Goal: Information Seeking & Learning: Learn about a topic

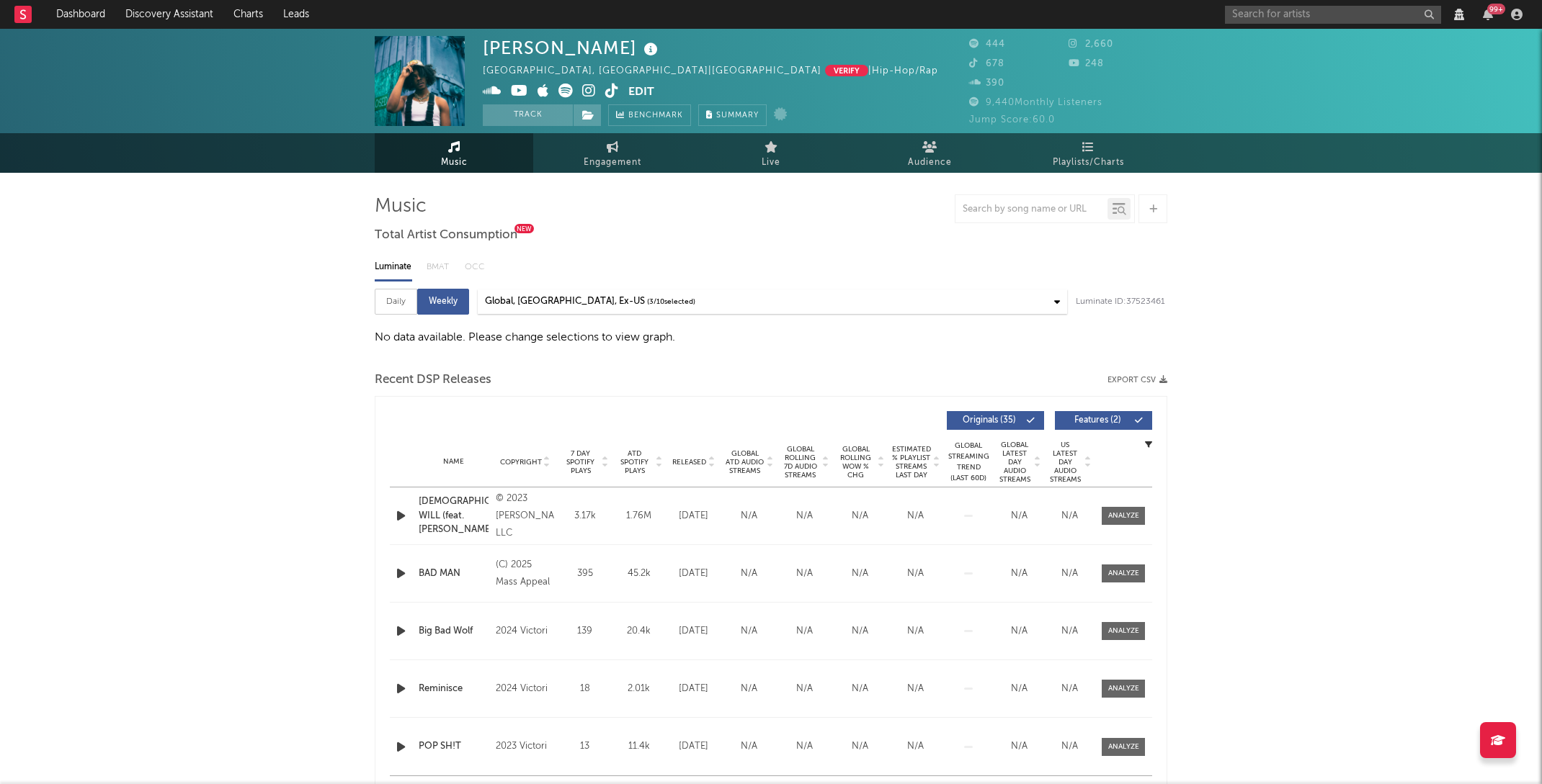
select select "View all"
click at [385, 308] on div "Daily" at bounding box center [396, 302] width 42 height 26
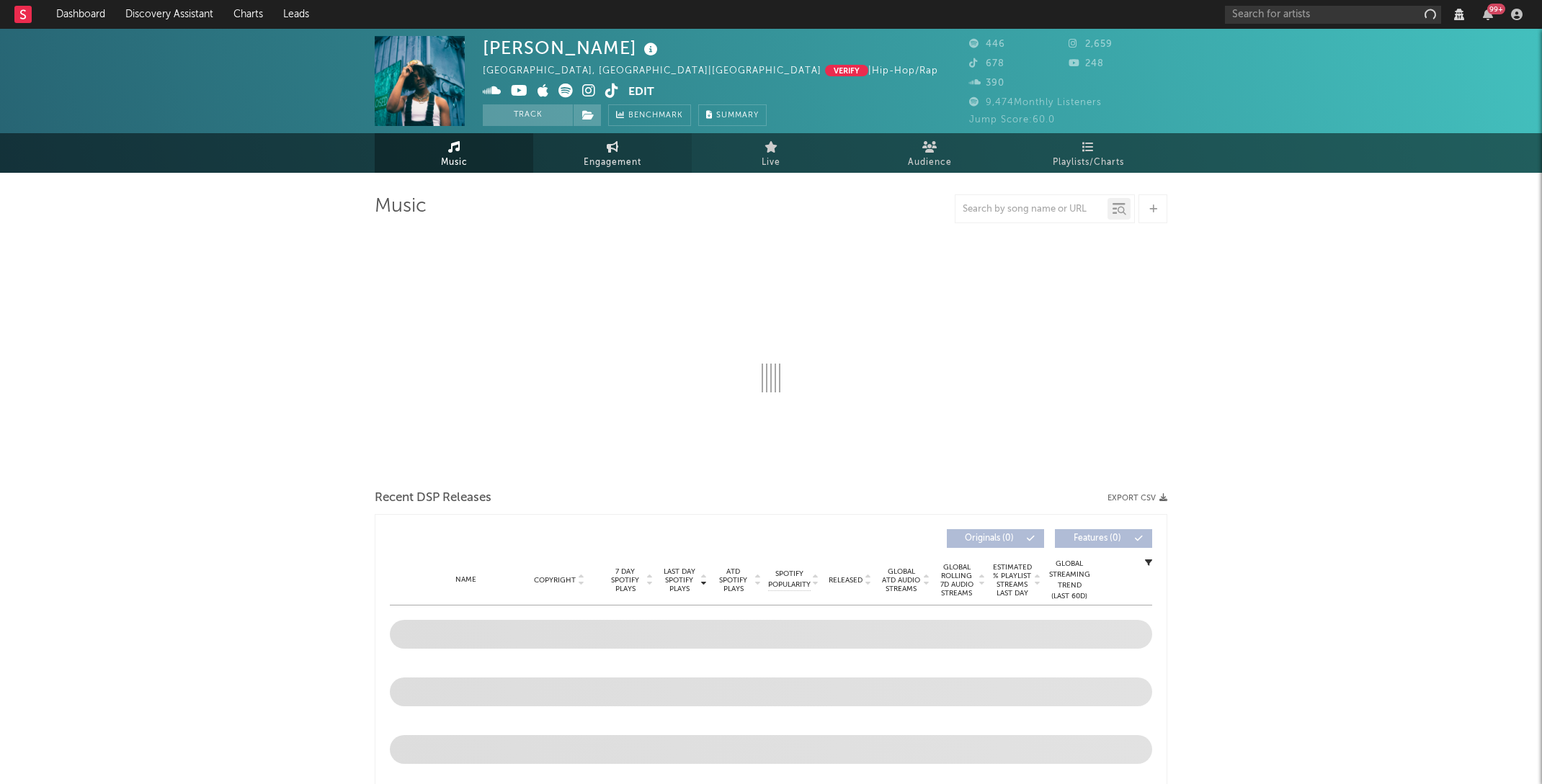
click at [584, 167] on span "Engagement" at bounding box center [612, 163] width 58 height 17
select select "1w"
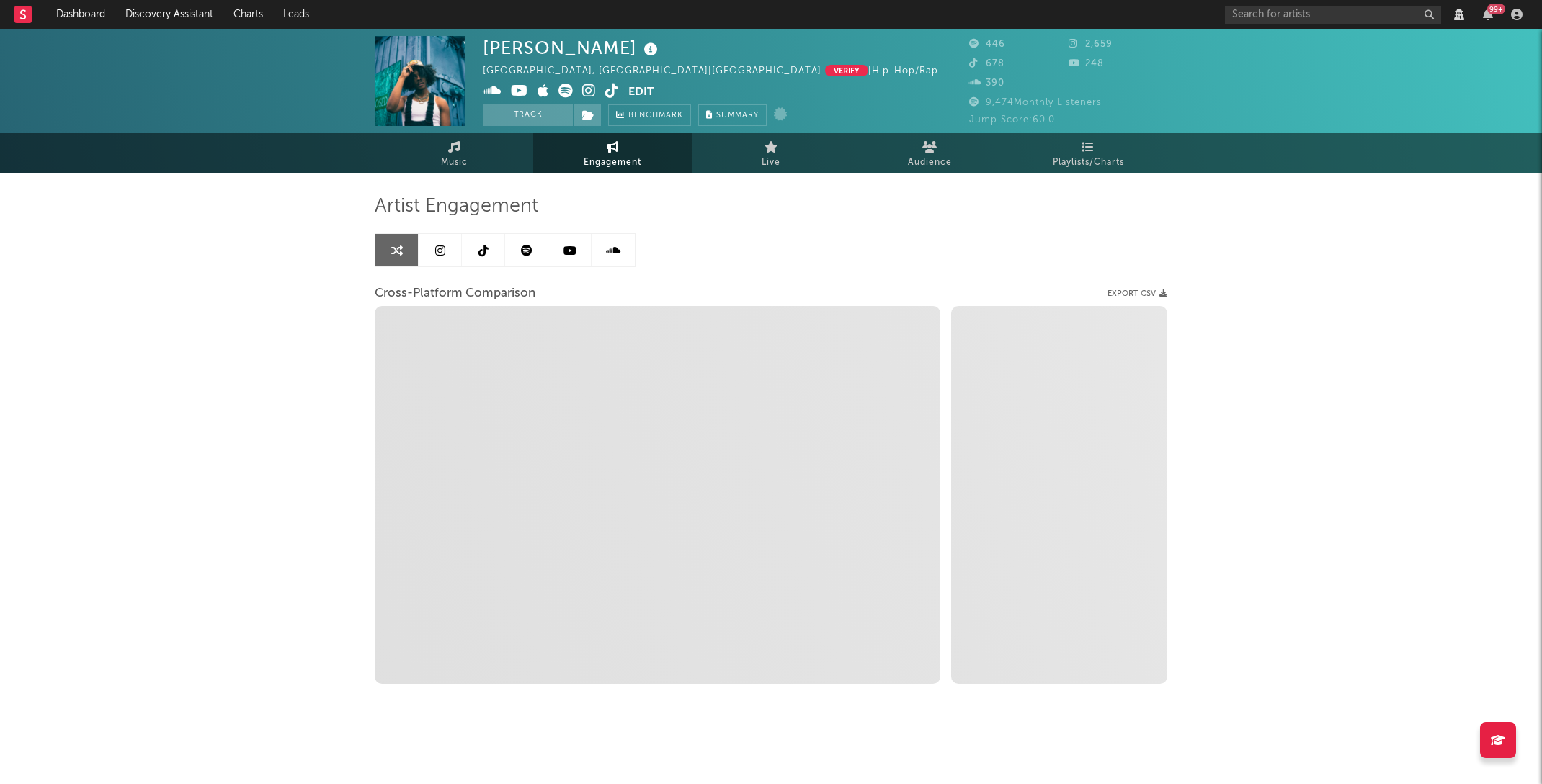
click at [484, 254] on icon at bounding box center [483, 251] width 10 height 12
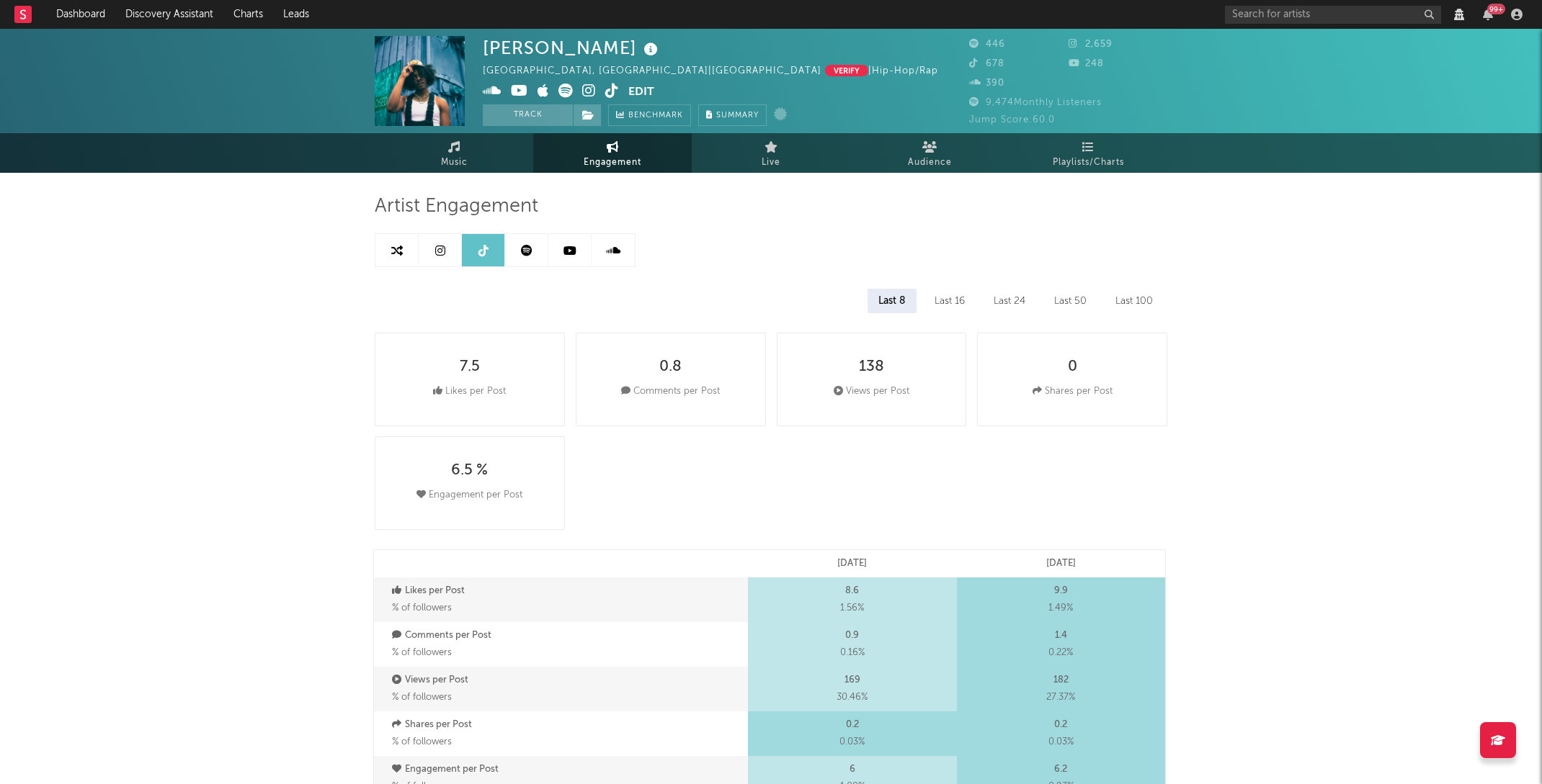
select select "1w"
click at [403, 254] on link at bounding box center [397, 251] width 43 height 32
select select "1m"
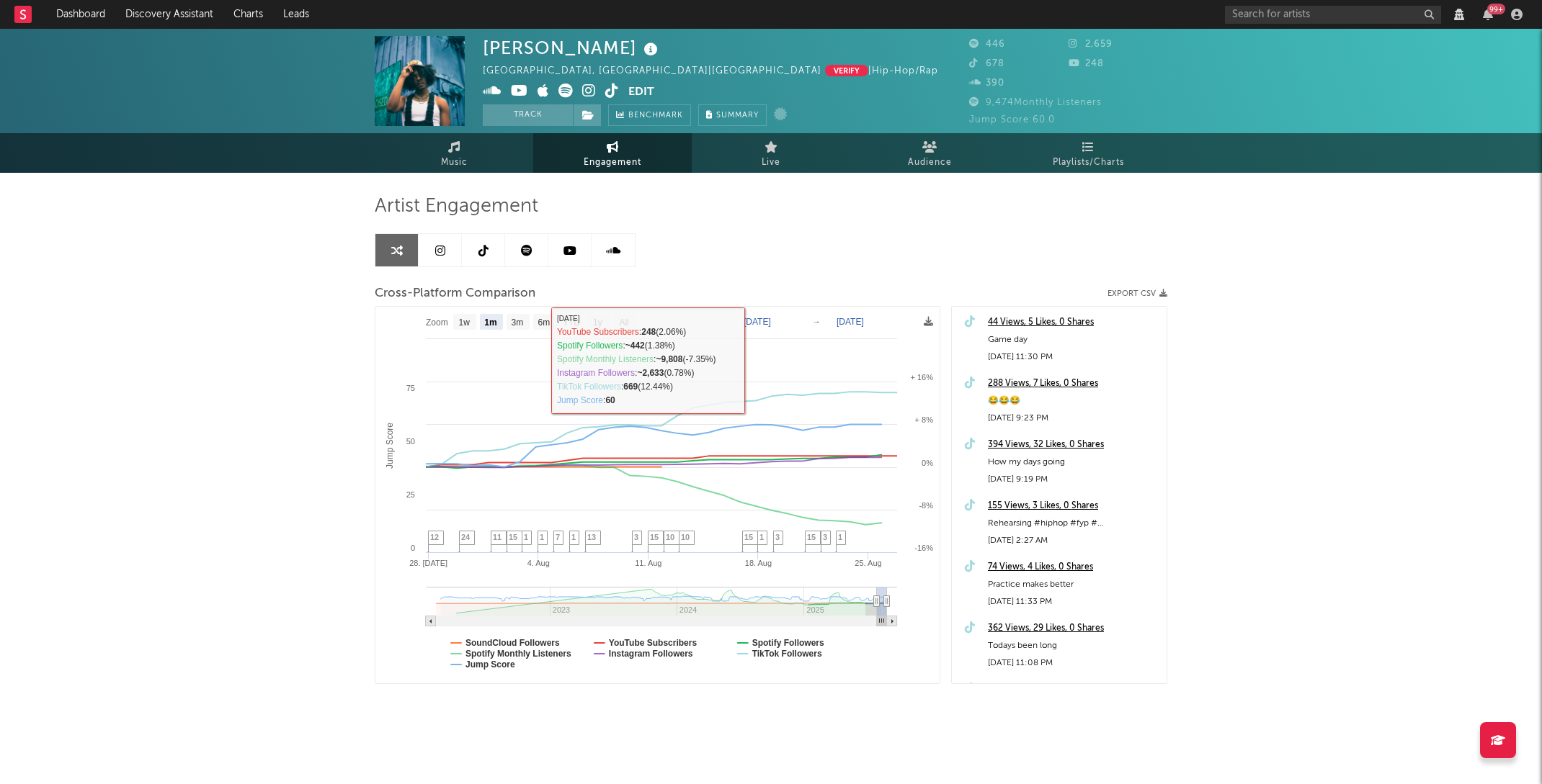
click at [473, 234] on link at bounding box center [484, 251] width 43 height 32
select select "1w"
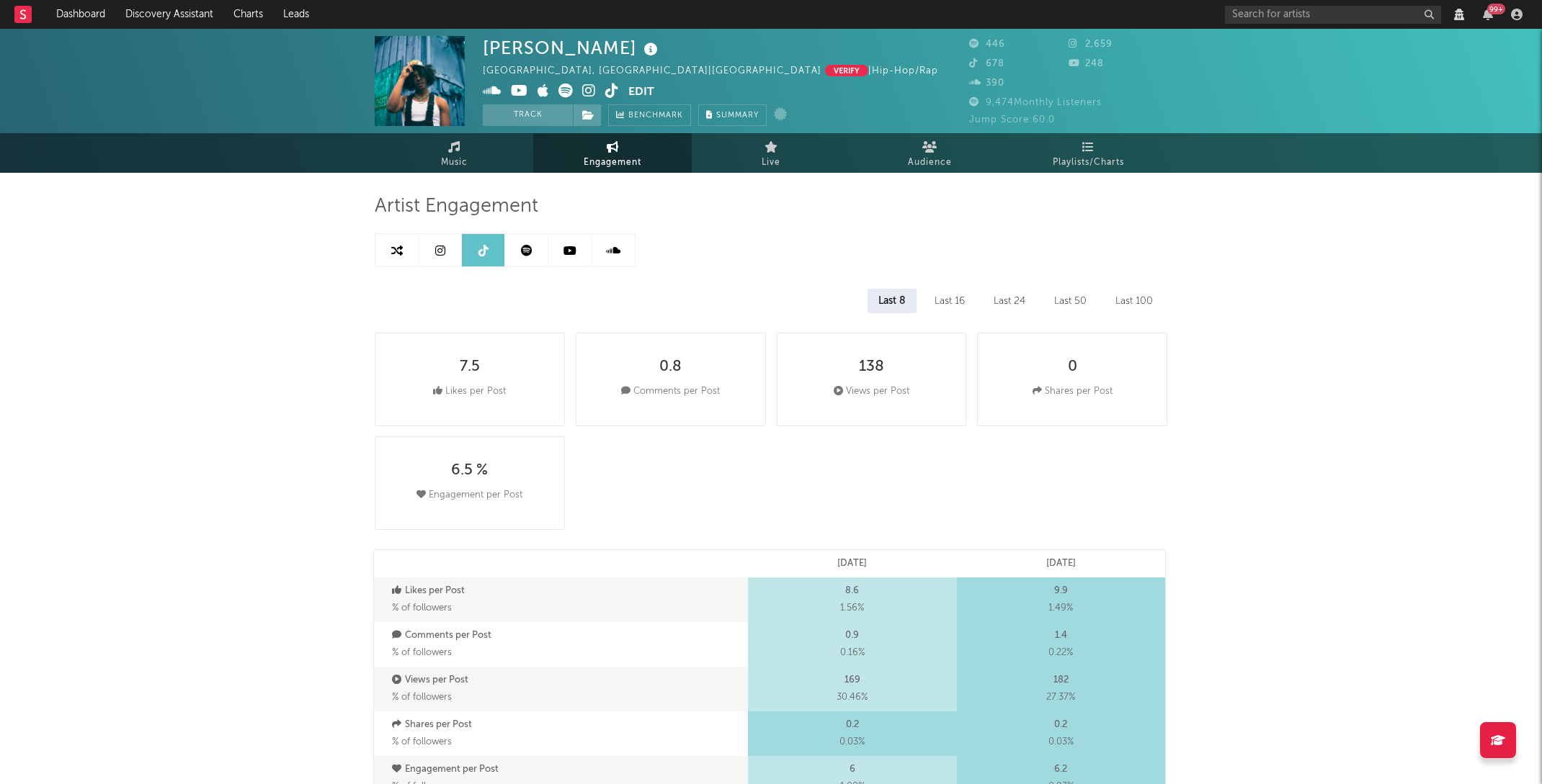
click at [967, 295] on div "Last 16" at bounding box center [949, 301] width 52 height 25
click at [1033, 306] on div "Last 24" at bounding box center [1009, 301] width 53 height 25
click at [1076, 305] on div "Last 50" at bounding box center [1070, 301] width 54 height 25
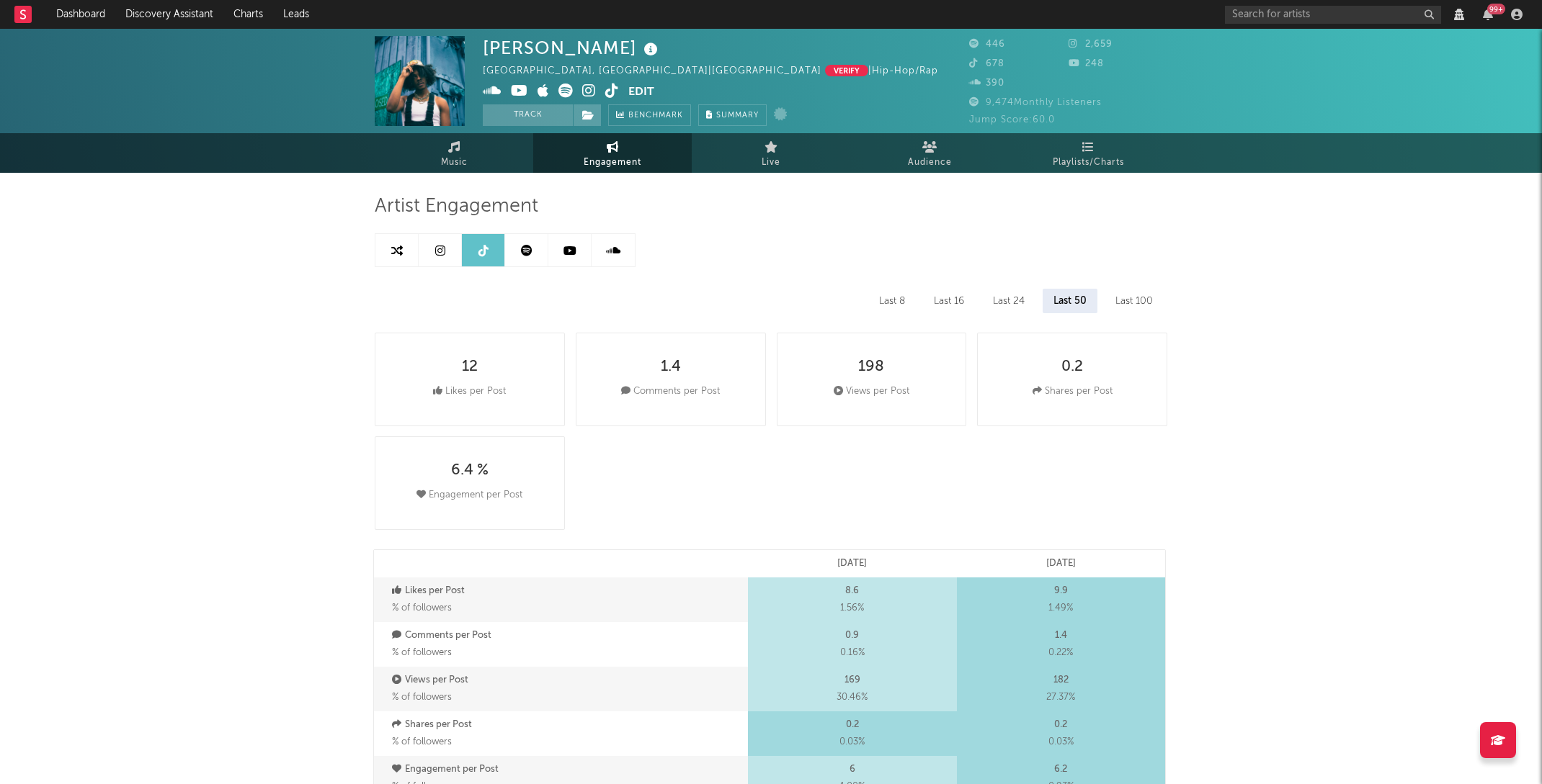
click at [1133, 311] on div "Last 100" at bounding box center [1134, 301] width 59 height 25
click at [878, 311] on div "Last 8" at bounding box center [891, 301] width 48 height 25
click at [1256, 20] on input "text" at bounding box center [1333, 14] width 216 height 18
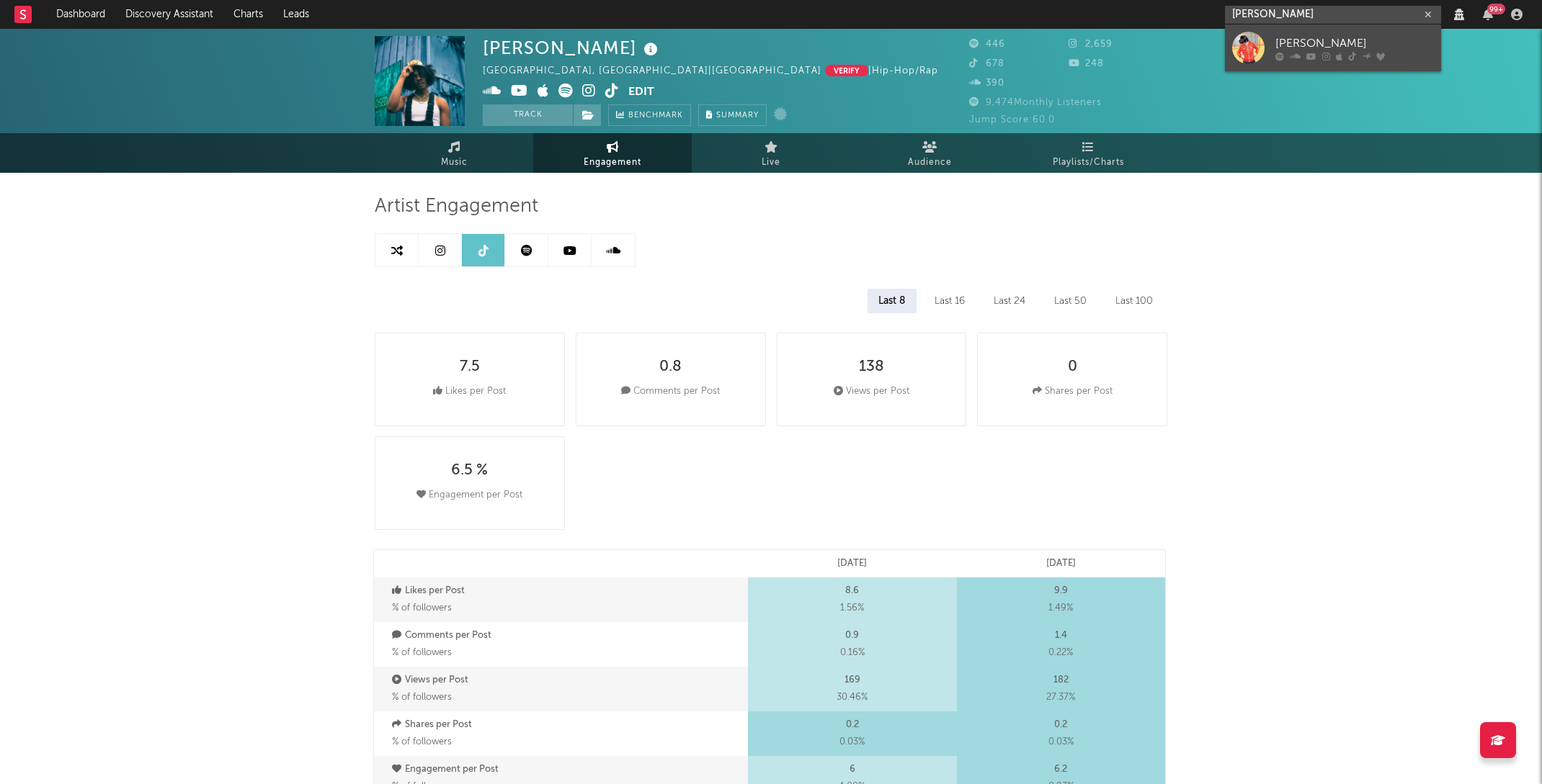
type input "[PERSON_NAME]"
click at [1301, 40] on div "[PERSON_NAME]" at bounding box center [1354, 43] width 158 height 17
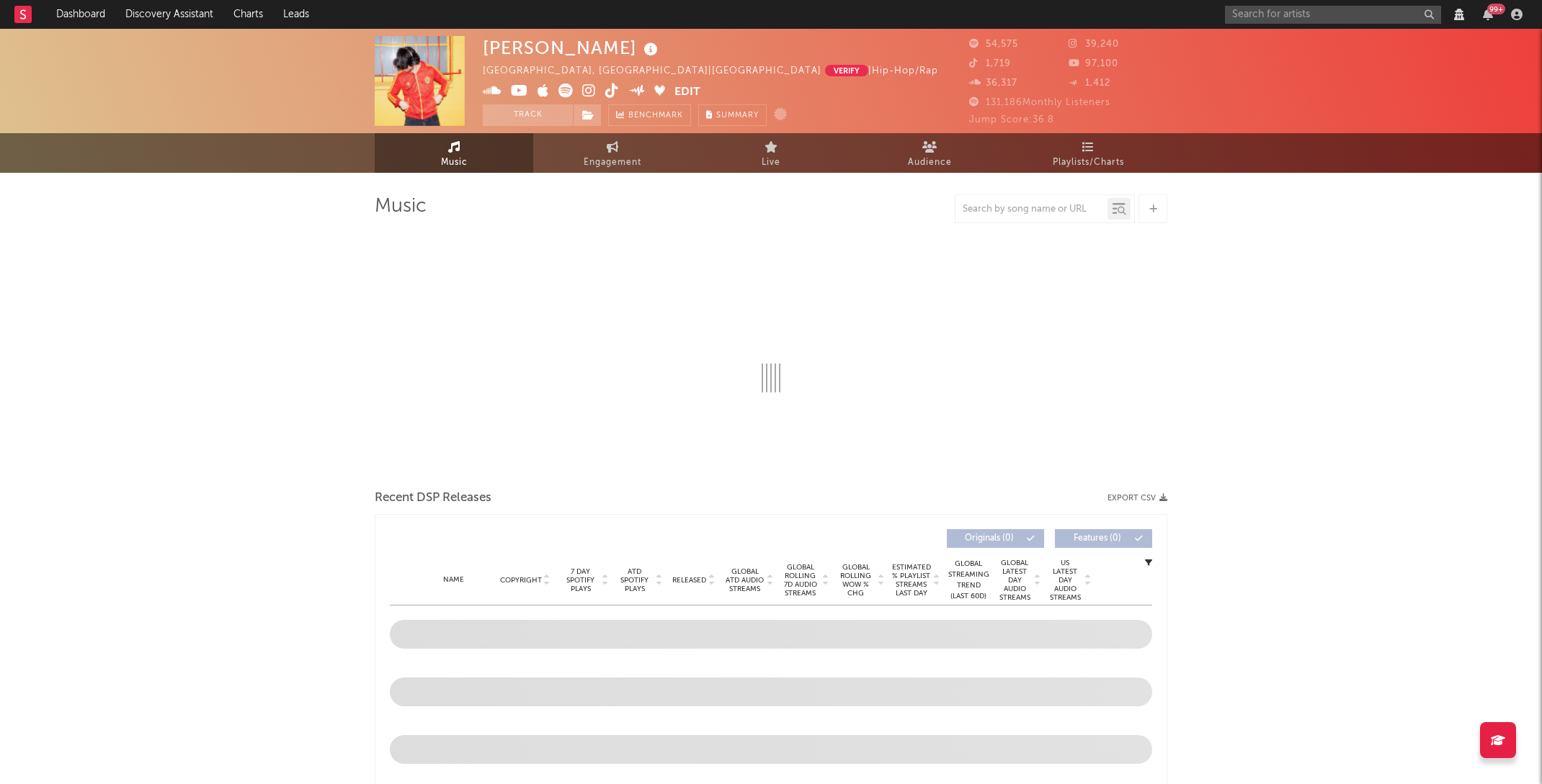
select select "View all"
select select "6m"
select select "View all"
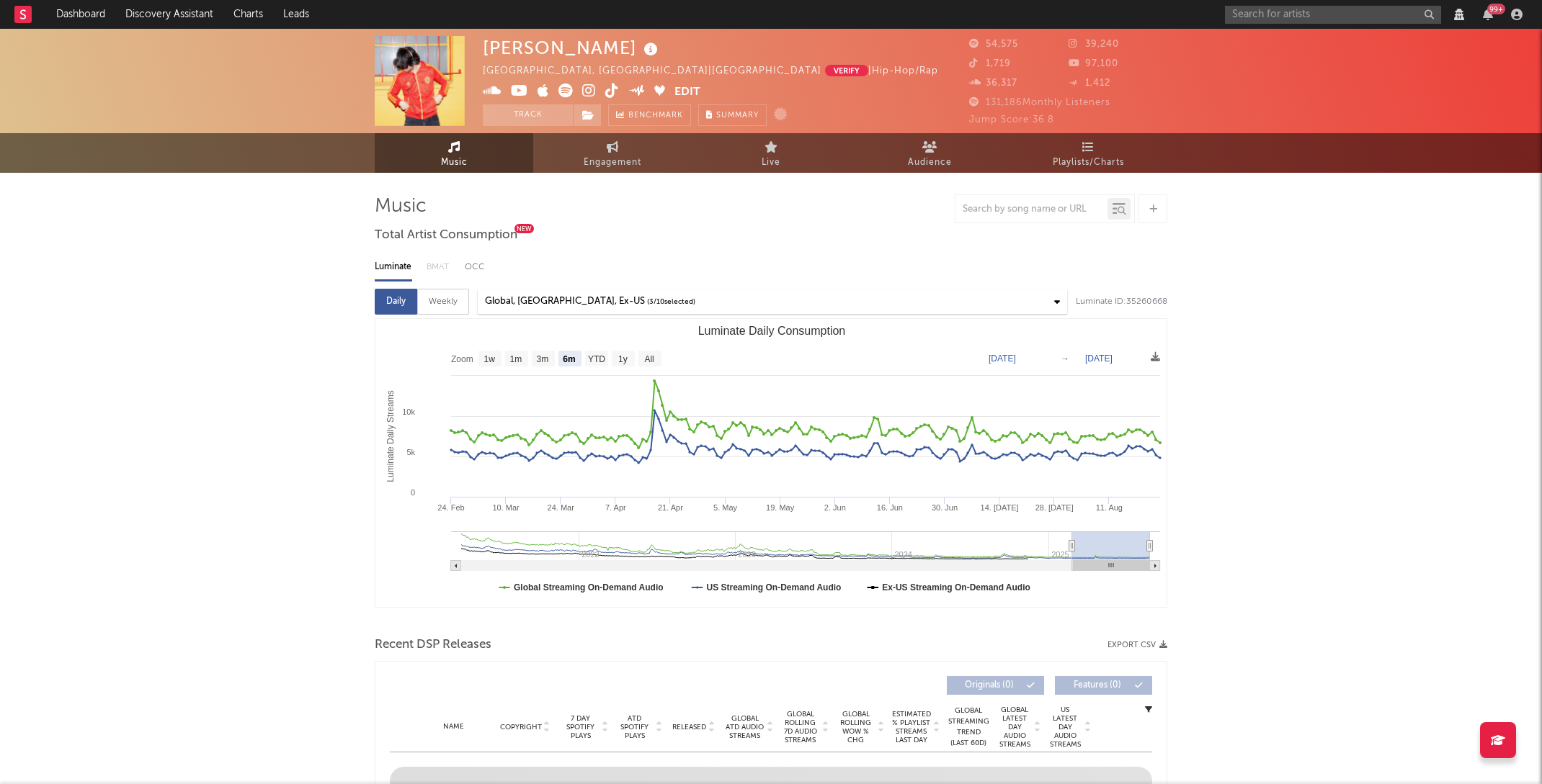
select select "View all"
select select "6m"
select select "View all"
select select "6m"
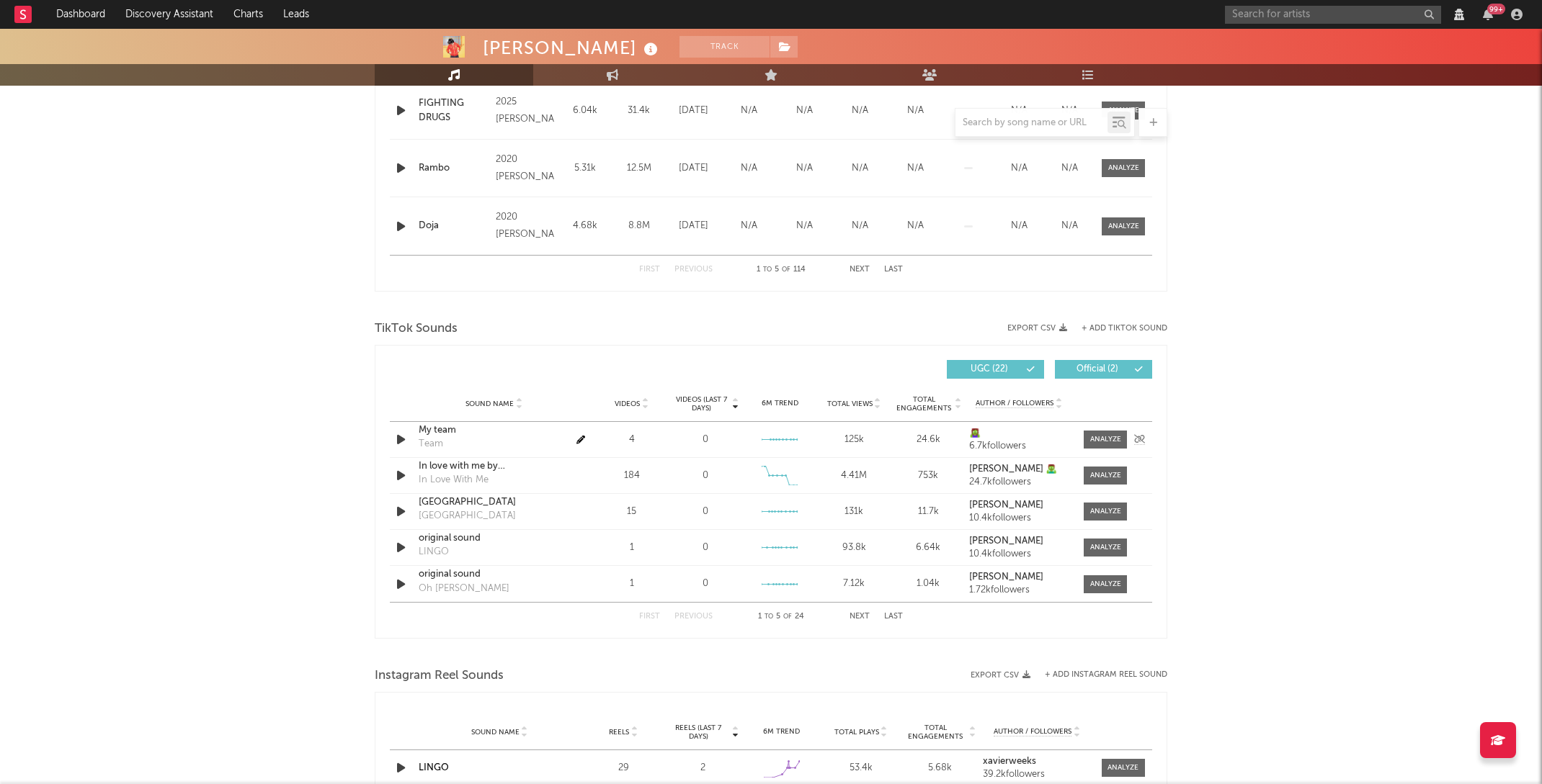
scroll to position [821, 0]
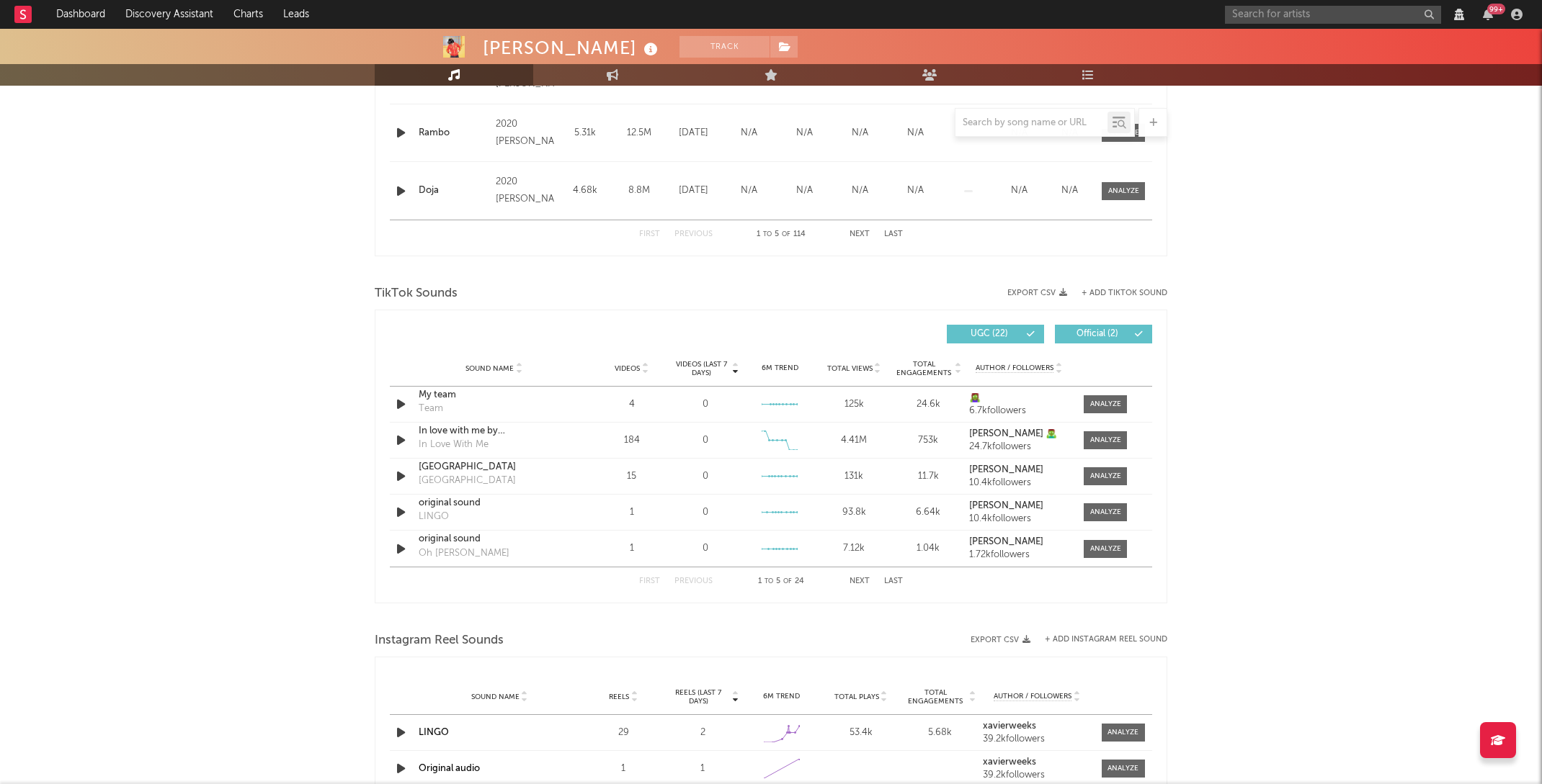
click at [639, 374] on div at bounding box center [643, 368] width 8 height 11
select select "View all"
select select "6m"
click at [639, 374] on div at bounding box center [643, 368] width 8 height 11
select select "View all"
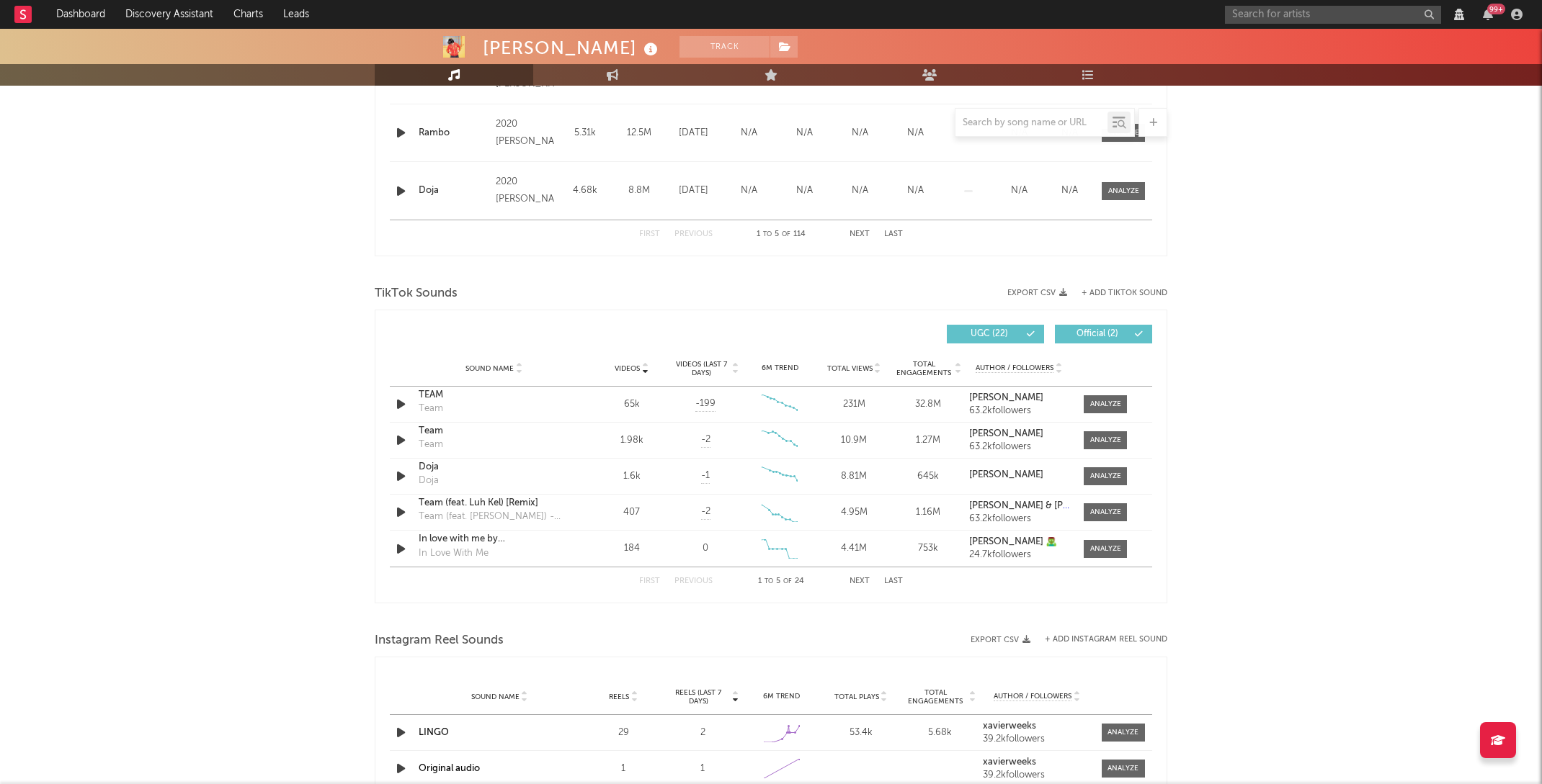
select select "6m"
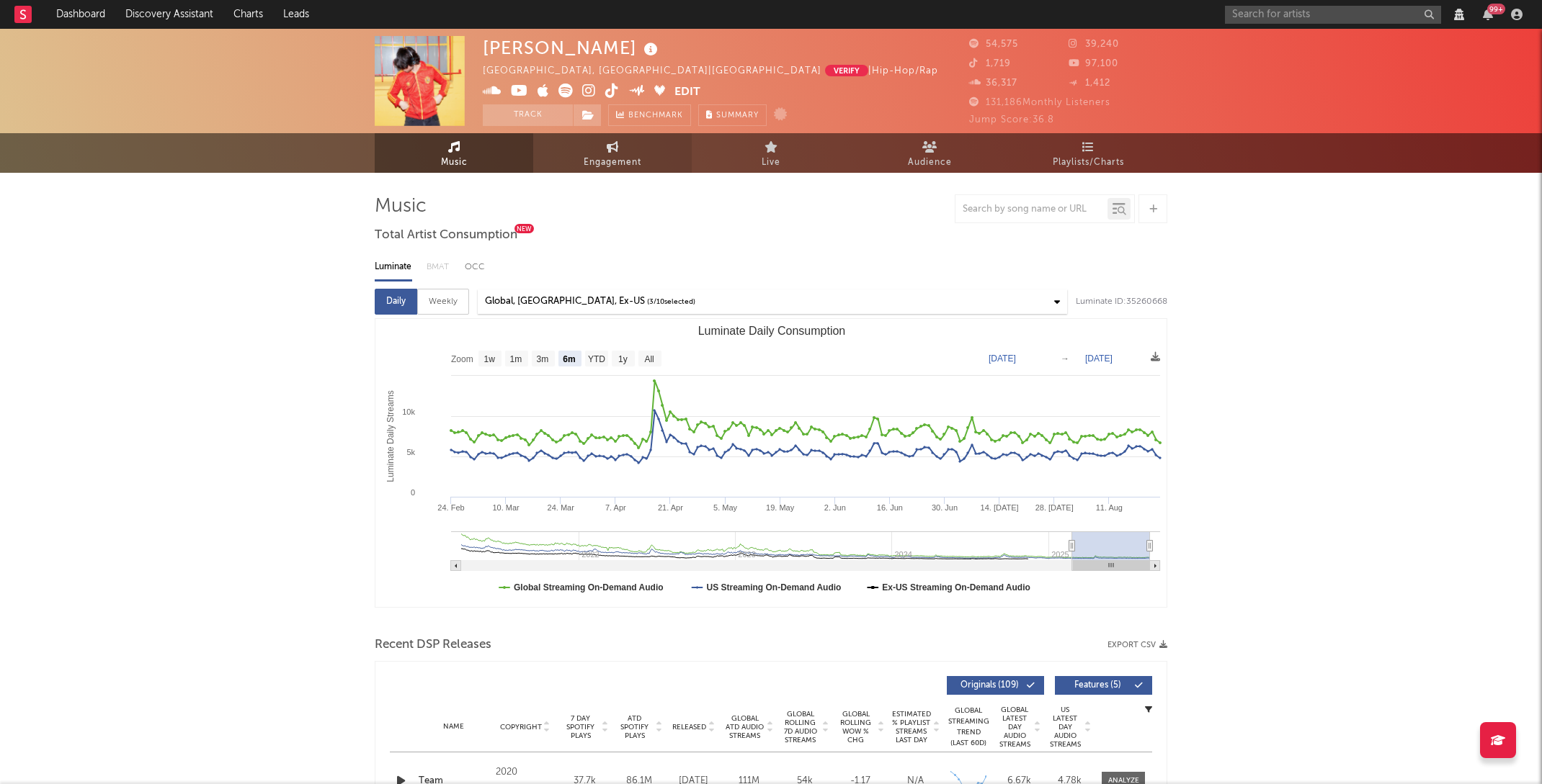
click at [585, 160] on span "Engagement" at bounding box center [612, 163] width 58 height 17
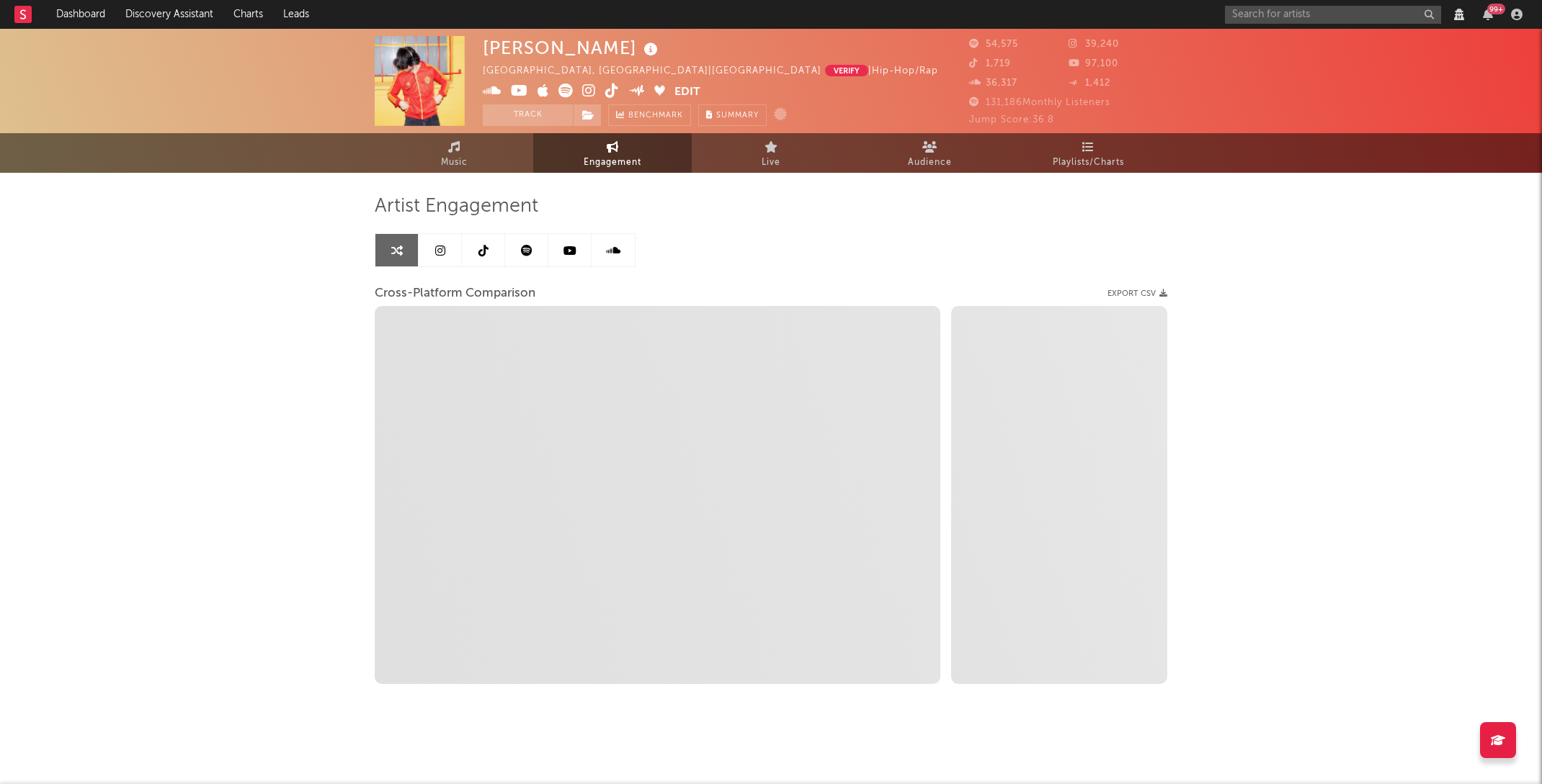
select select "1w"
click at [467, 267] on div "Artist Engagement Cross-Platform Comparison Export CSV Zoom 1w 1m 3m 6m YTD 1y …" at bounding box center [771, 439] width 792 height 490
click at [475, 257] on link at bounding box center [484, 251] width 43 height 32
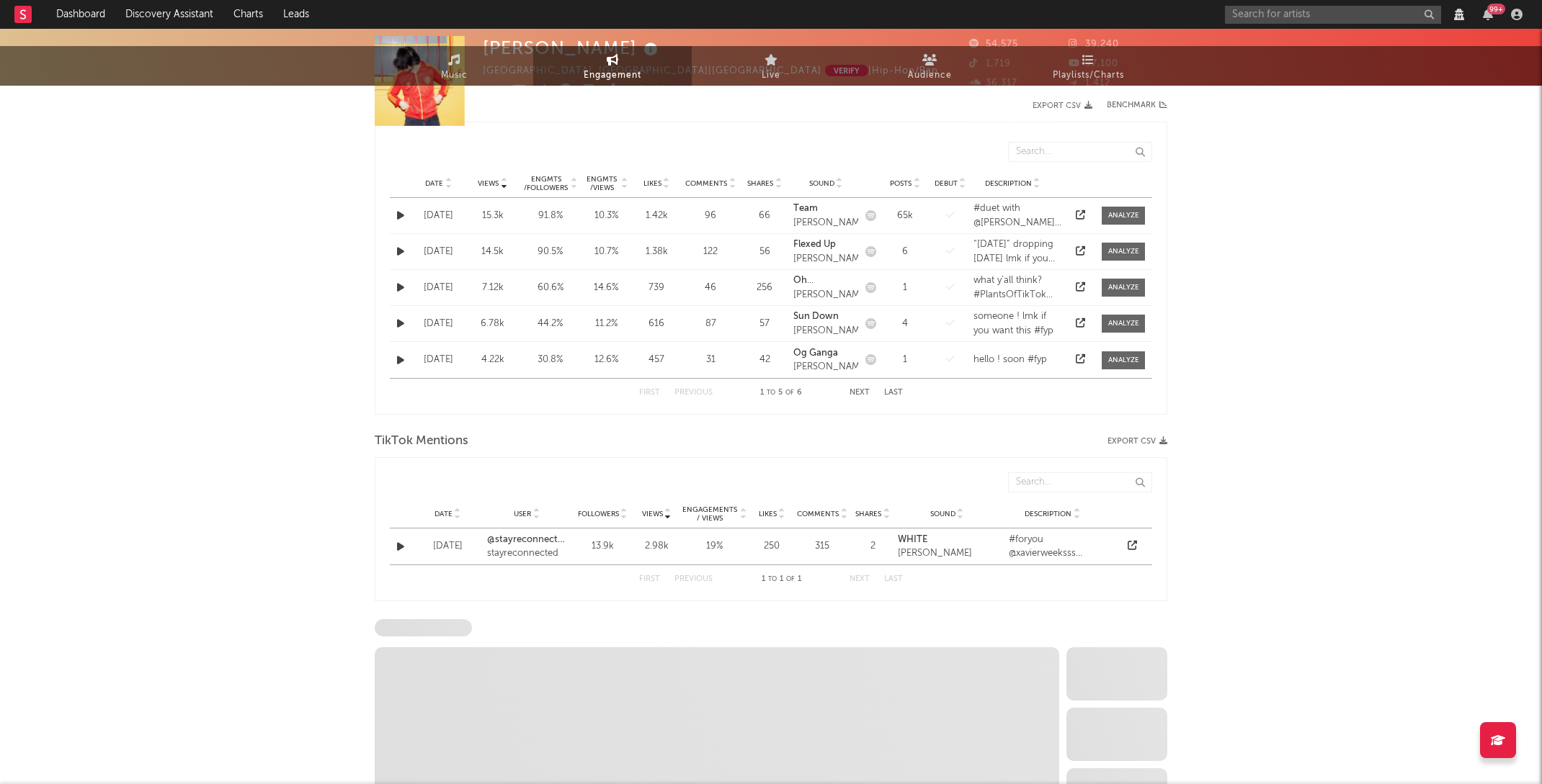
select select "6m"
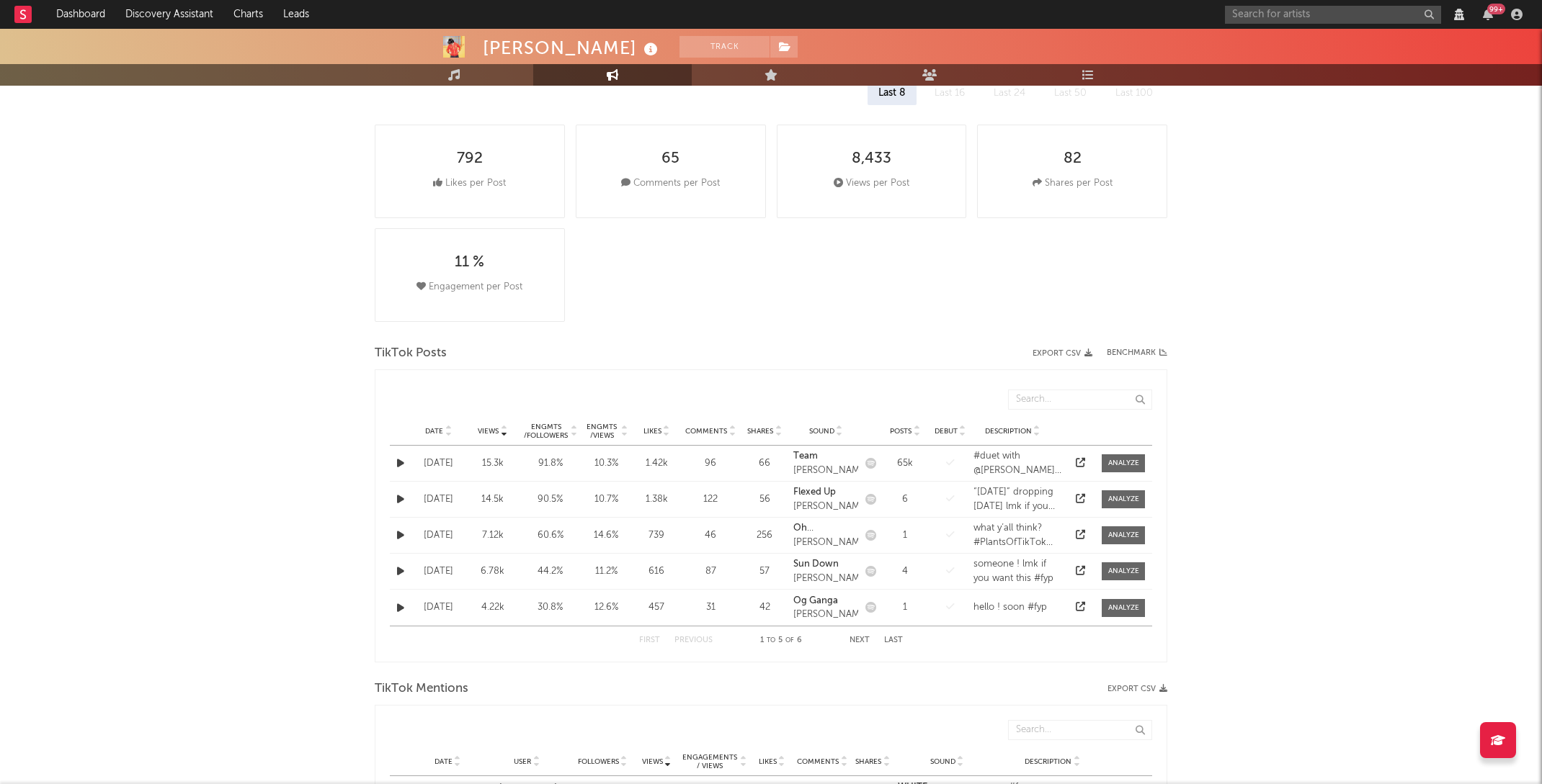
scroll to position [210, 0]
click at [854, 636] on button "Next" at bounding box center [859, 639] width 20 height 8
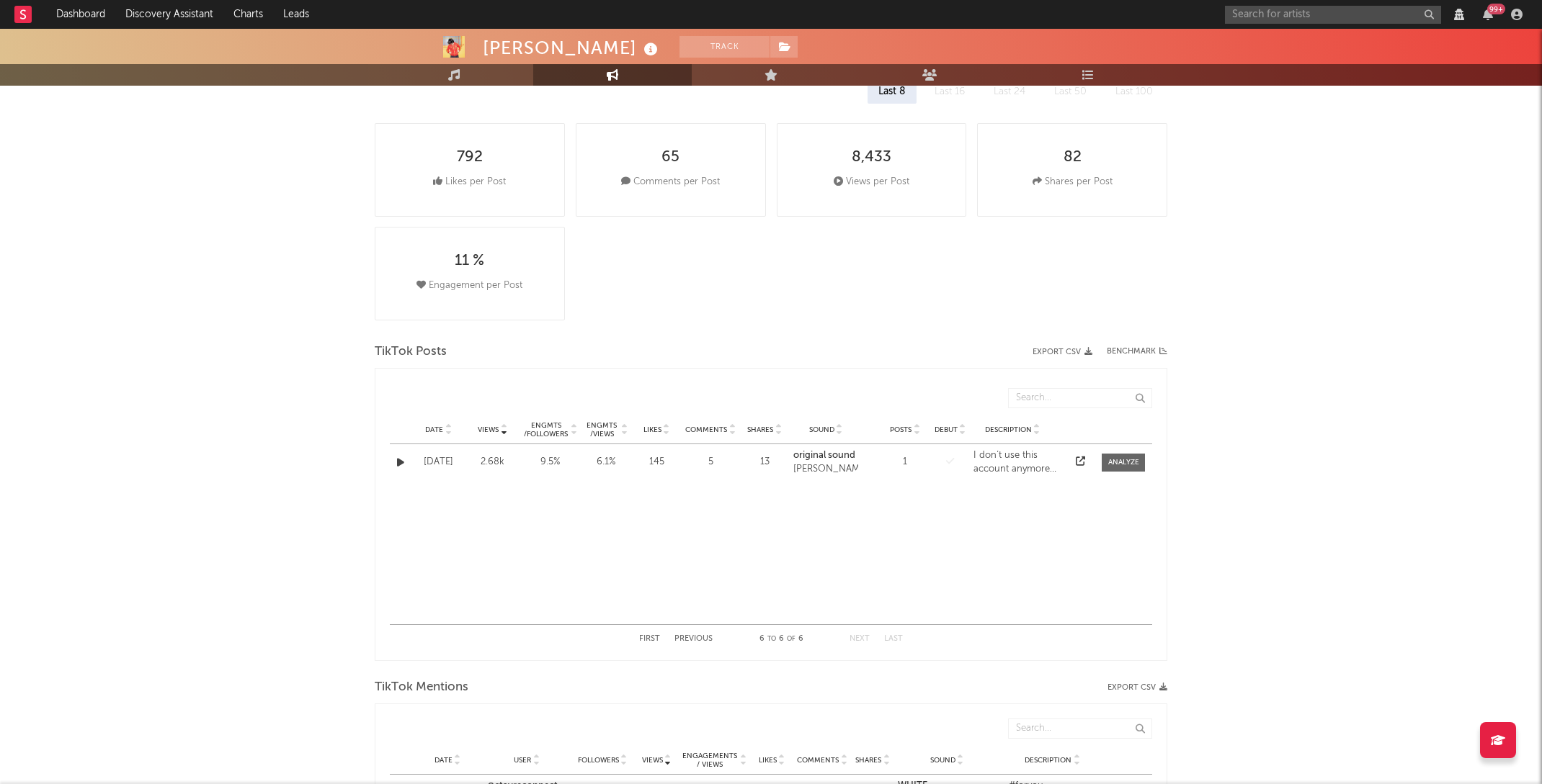
click at [680, 639] on button "Previous" at bounding box center [693, 639] width 38 height 8
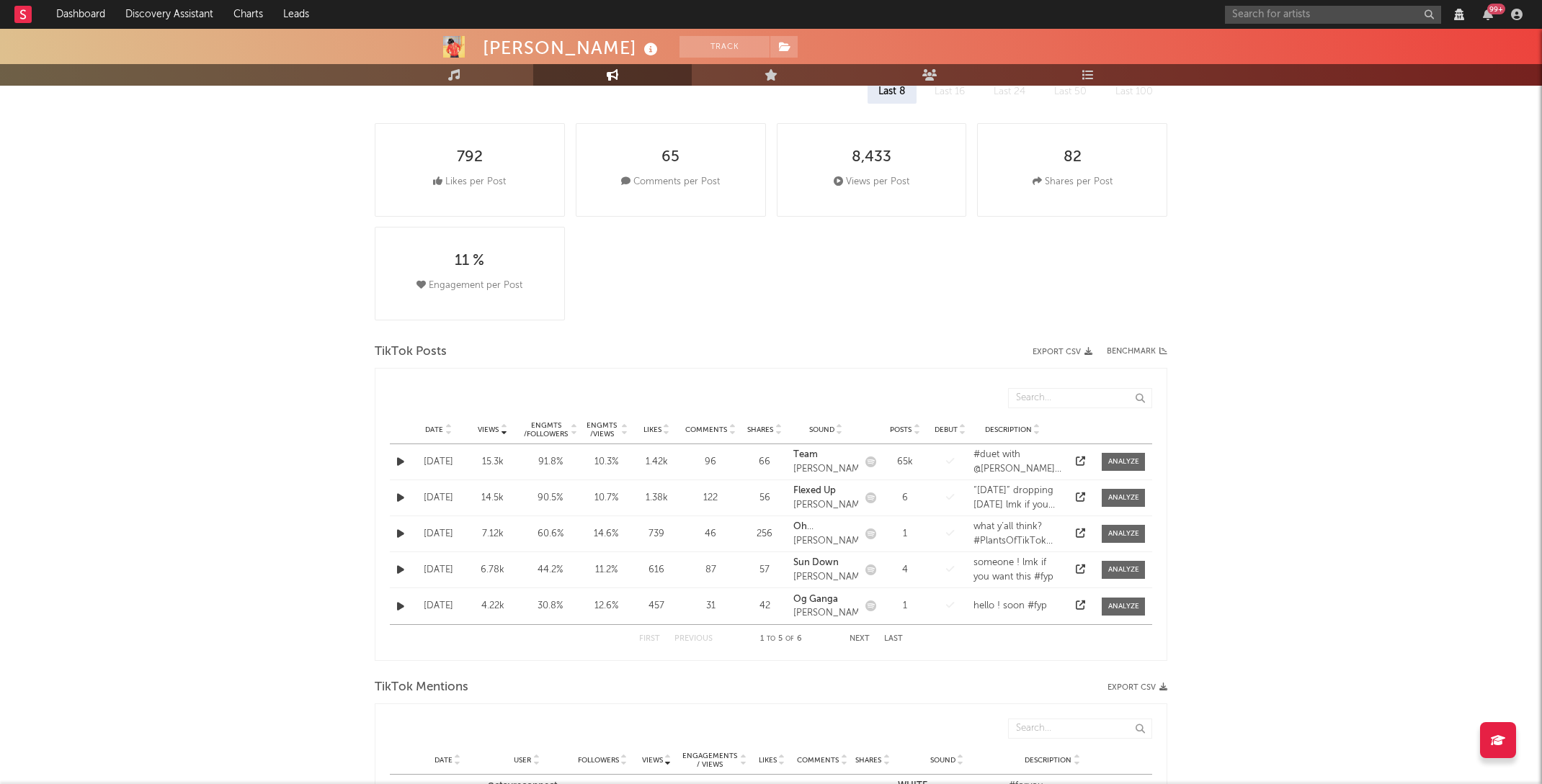
click at [440, 455] on div "[DATE]" at bounding box center [438, 462] width 47 height 15
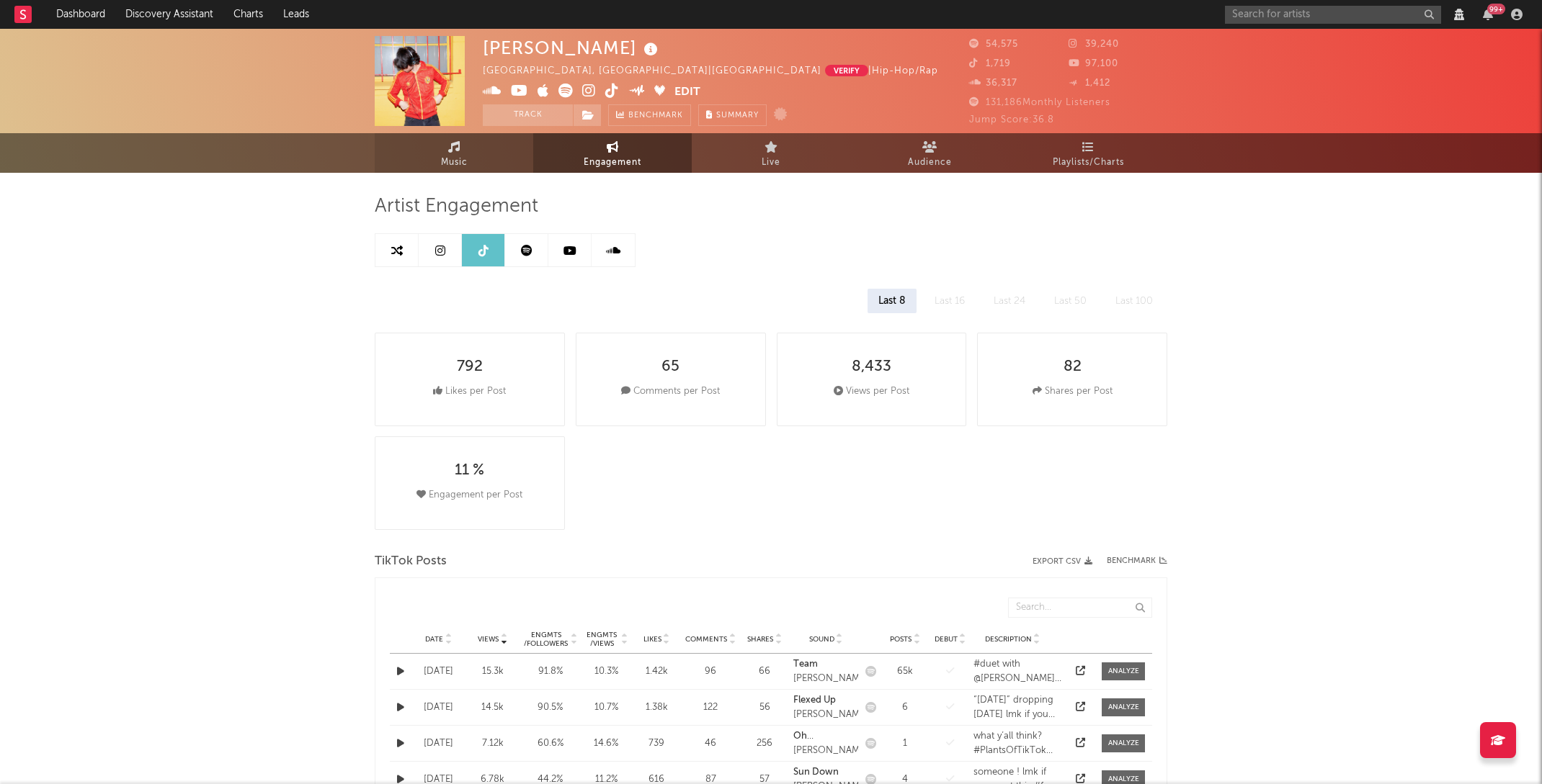
click at [463, 172] on link "Music" at bounding box center [454, 153] width 158 height 39
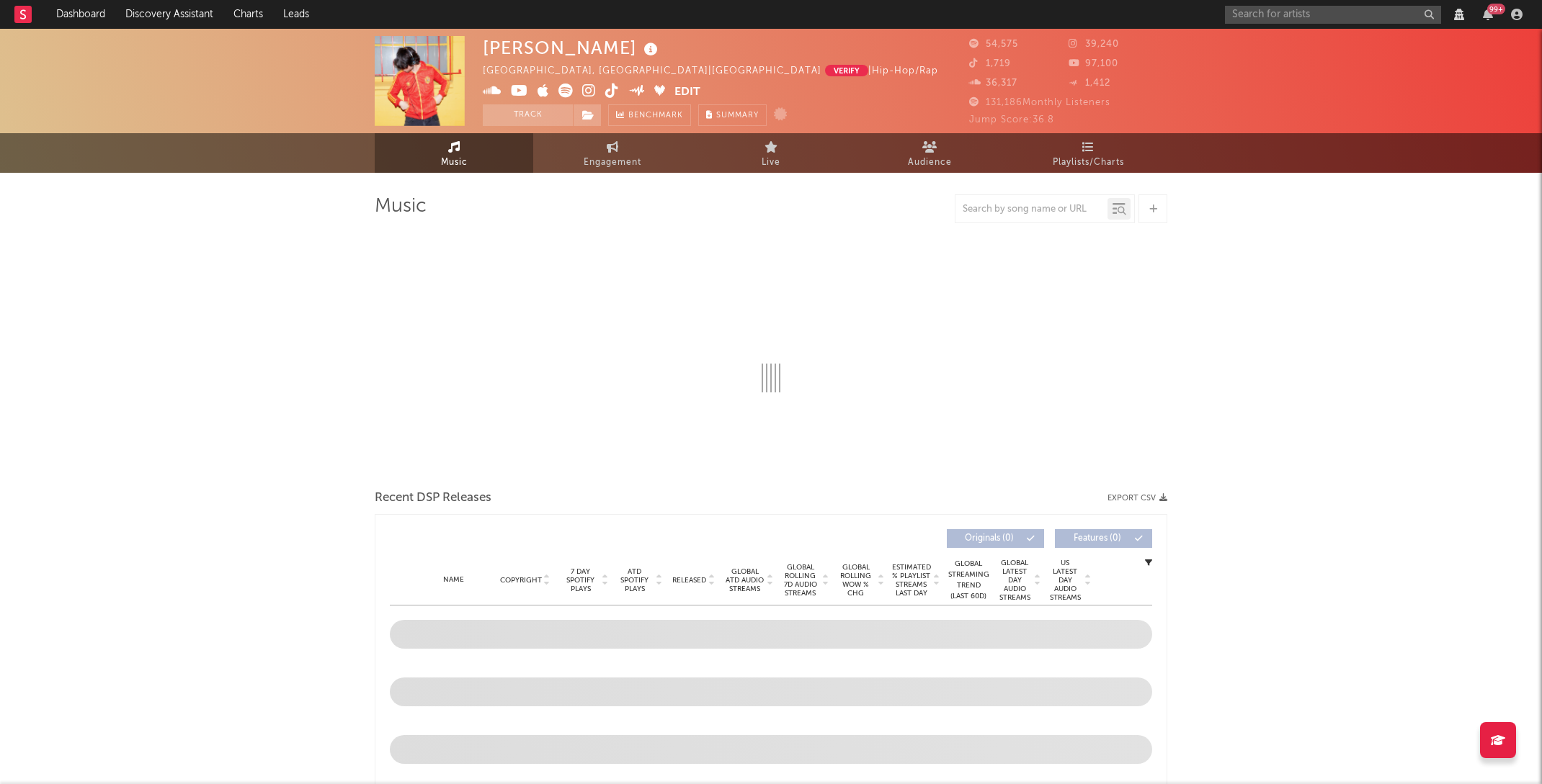
select select "View all"
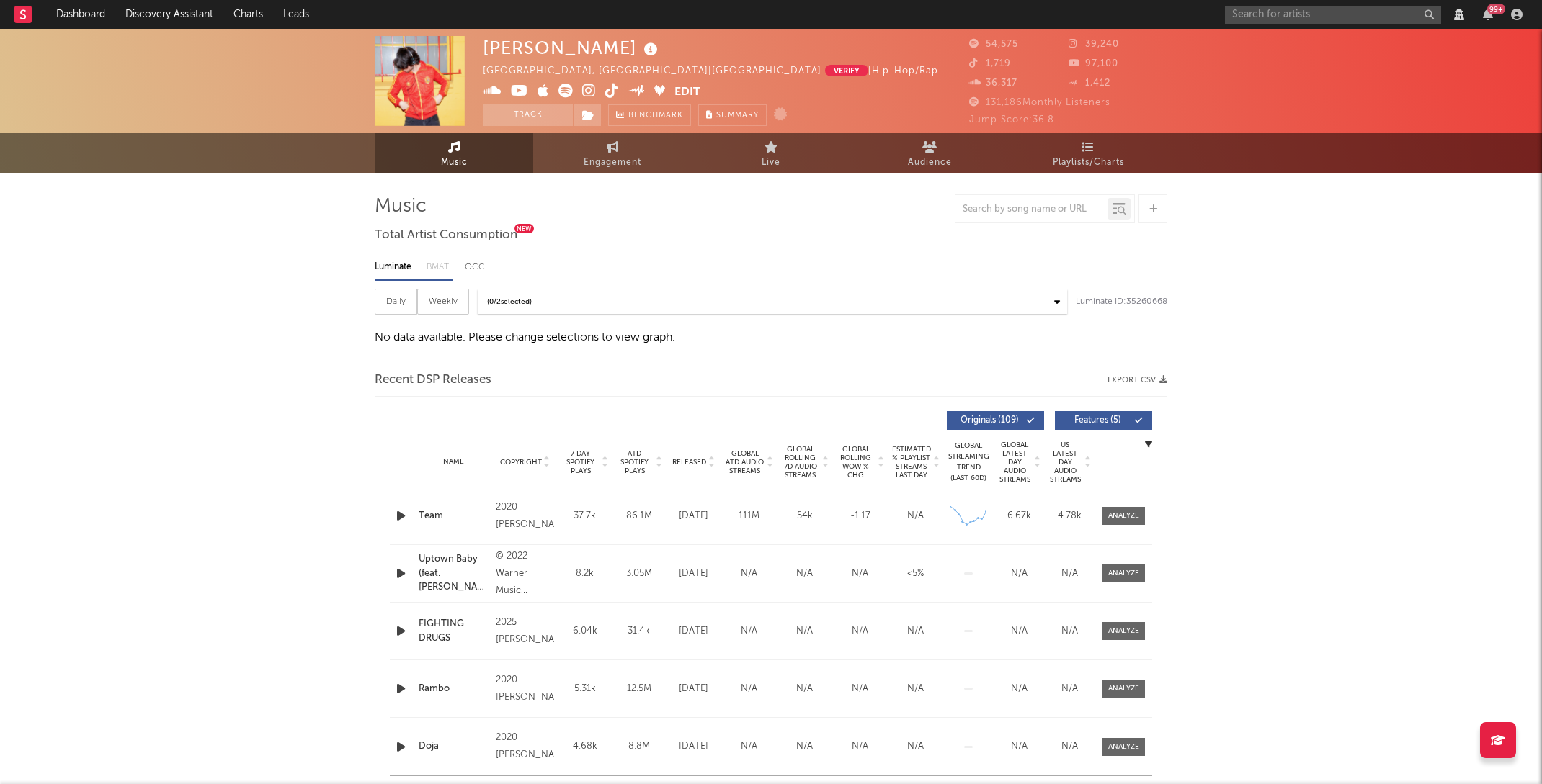
select select "View all"
select select "6m"
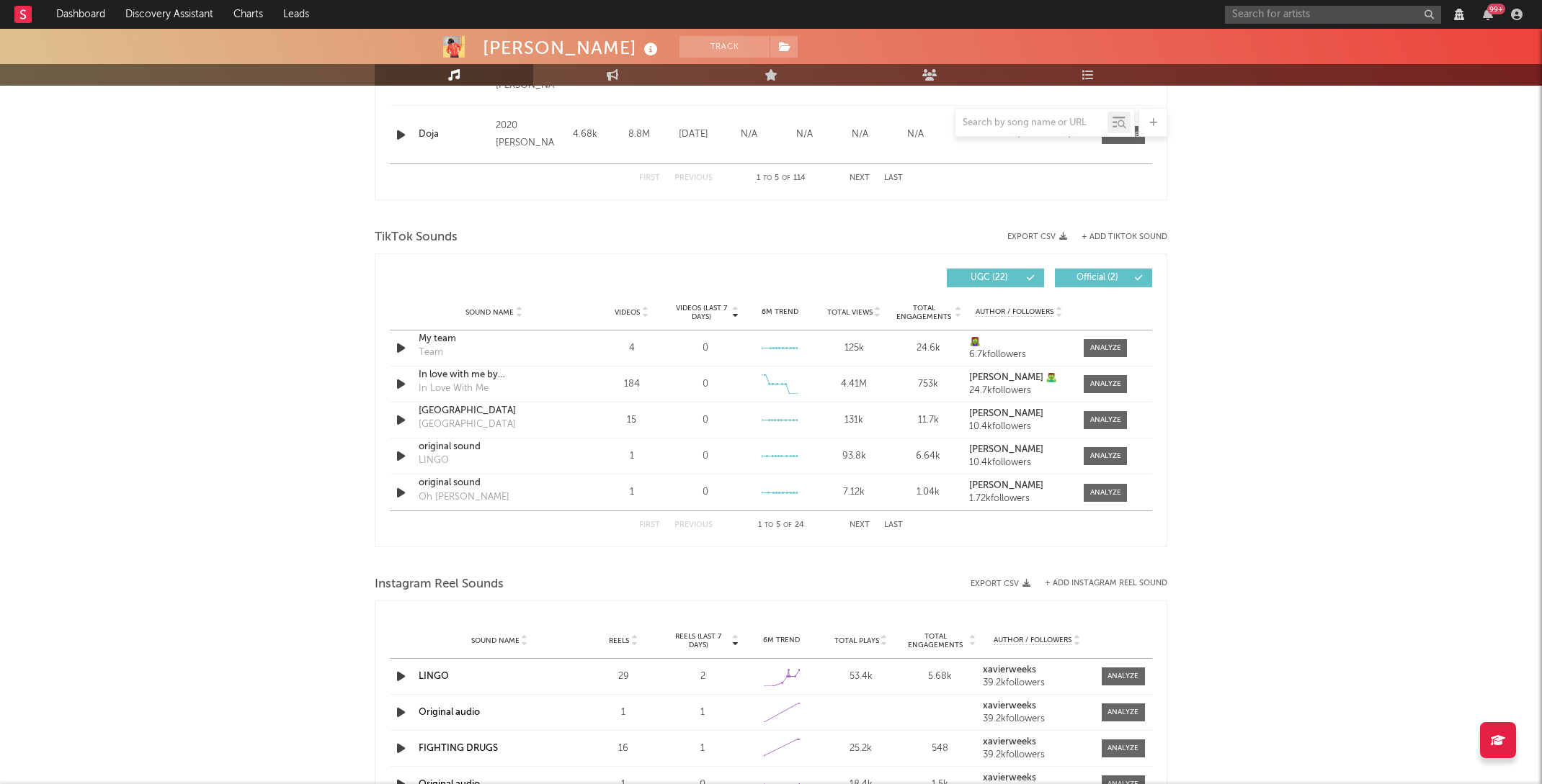
scroll to position [868, 0]
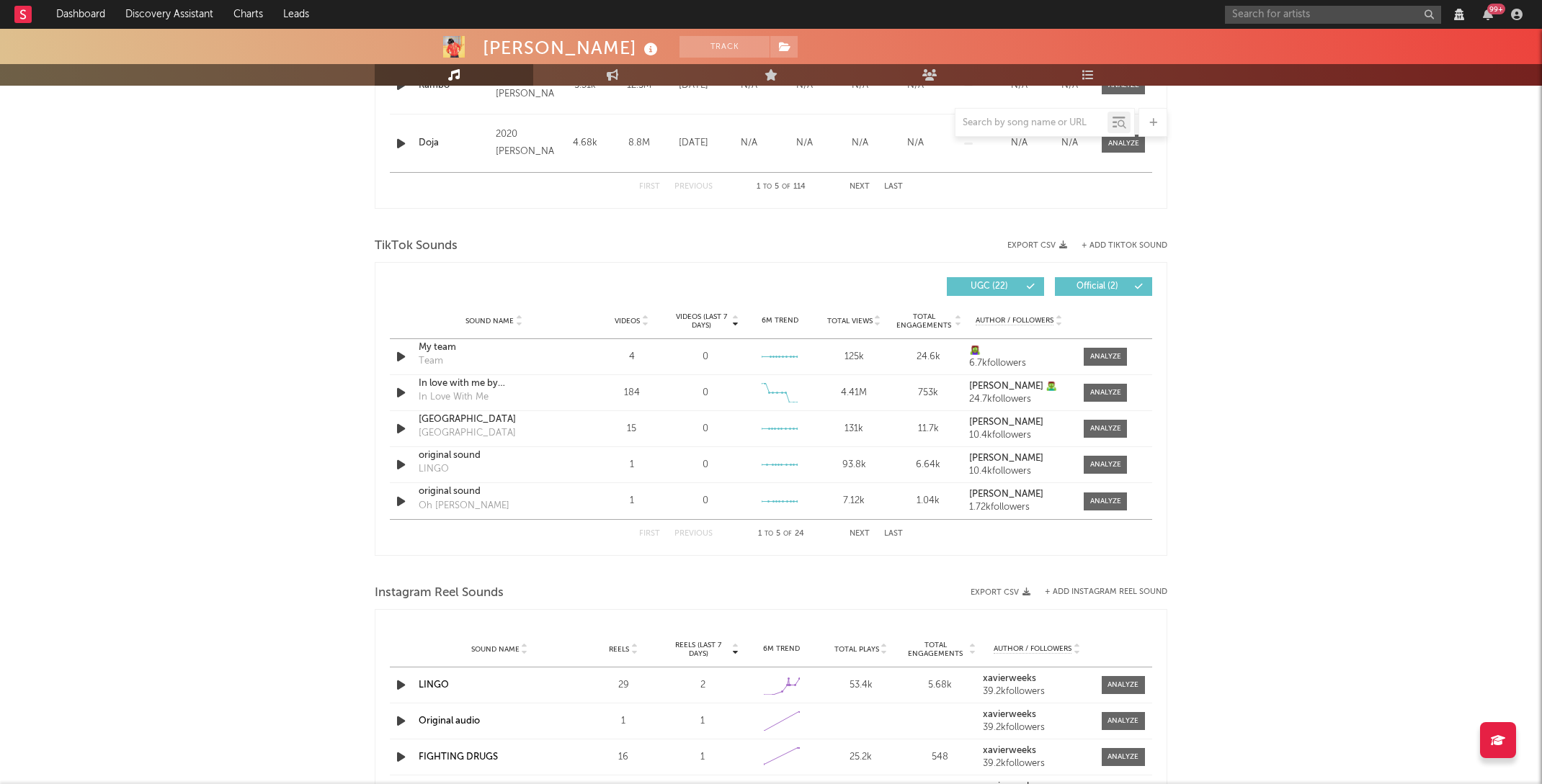
click at [641, 234] on div at bounding box center [771, 224] width 792 height 22
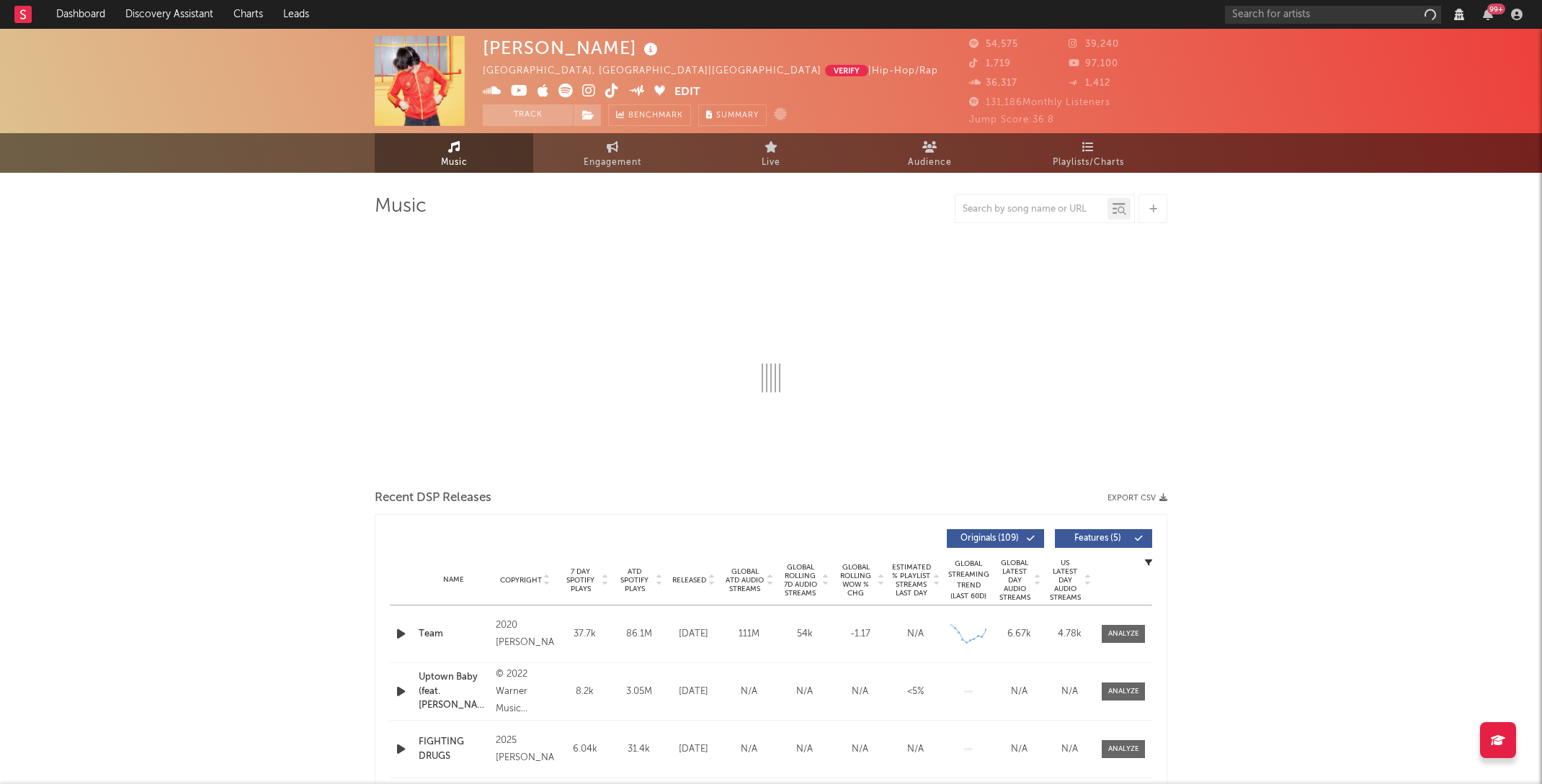
select select "View all"
